Goal: Transaction & Acquisition: Obtain resource

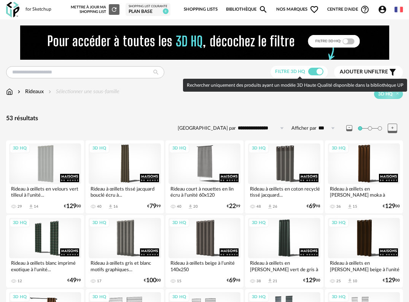
scroll to position [532, 0]
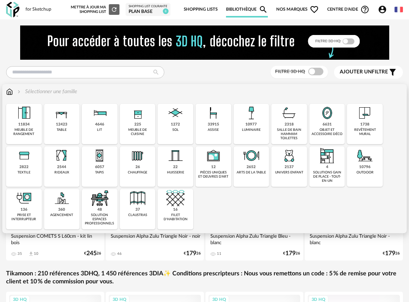
click at [28, 172] on div "textile" at bounding box center [23, 172] width 13 height 4
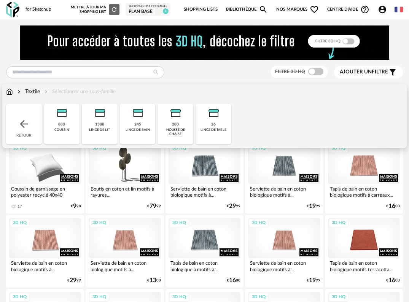
click at [69, 119] on img at bounding box center [61, 113] width 18 height 18
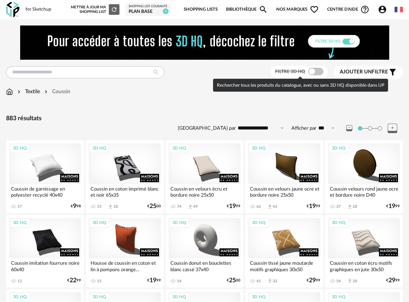
click at [318, 73] on span at bounding box center [315, 72] width 15 height 8
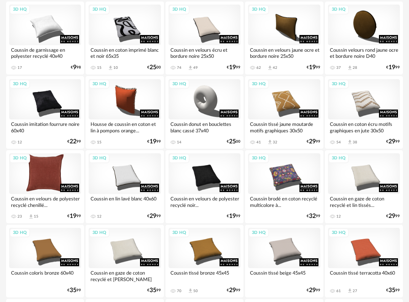
scroll to position [152, 0]
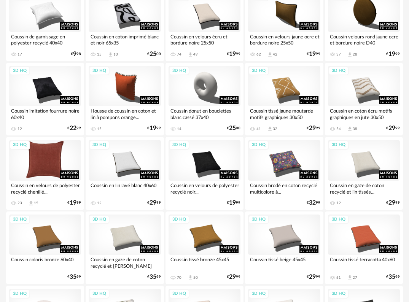
click at [47, 163] on div "3D HQ" at bounding box center [45, 160] width 72 height 41
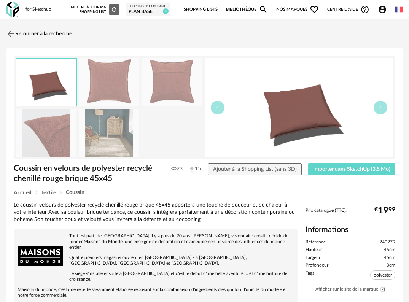
click at [94, 130] on img at bounding box center [109, 133] width 60 height 48
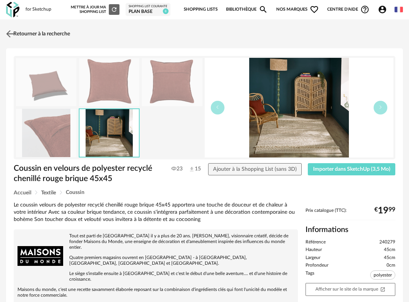
click at [10, 32] on img at bounding box center [10, 33] width 11 height 11
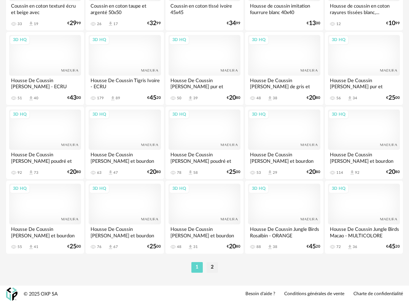
scroll to position [1373, 0]
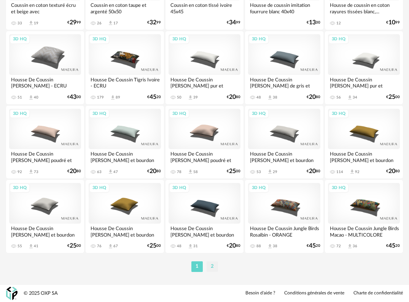
click at [212, 264] on li "2" at bounding box center [212, 266] width 11 height 11
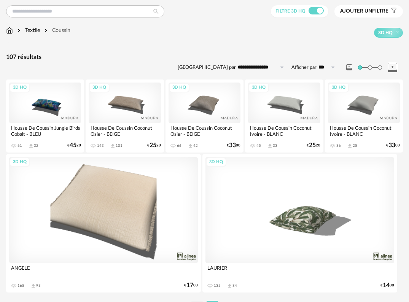
scroll to position [100, 0]
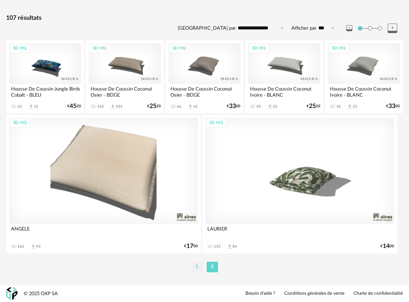
click at [197, 270] on li "1" at bounding box center [196, 267] width 11 height 11
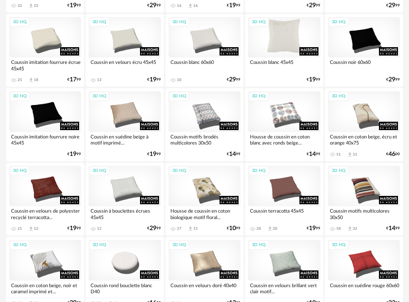
scroll to position [723, 0]
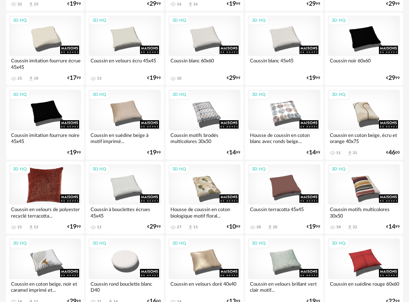
click at [50, 192] on div "3D HQ" at bounding box center [45, 184] width 72 height 41
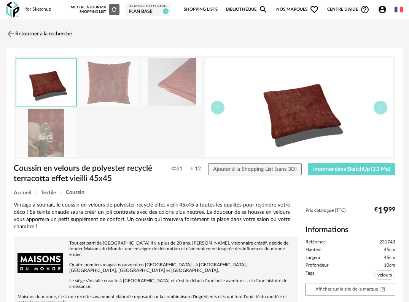
click at [103, 91] on img at bounding box center [109, 82] width 60 height 48
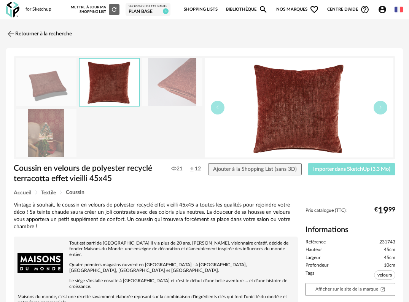
click at [370, 172] on span "Importer dans SketchUp (3,3 Mo)" at bounding box center [351, 169] width 77 height 5
